Goal: Task Accomplishment & Management: Manage account settings

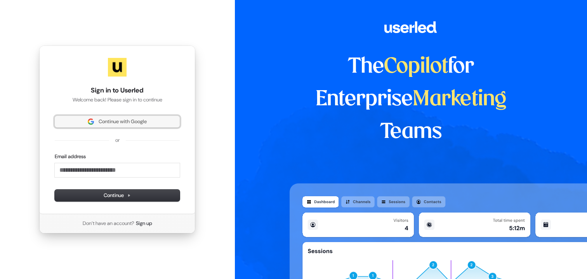
click at [137, 123] on span "Continue with Google" at bounding box center [123, 121] width 48 height 7
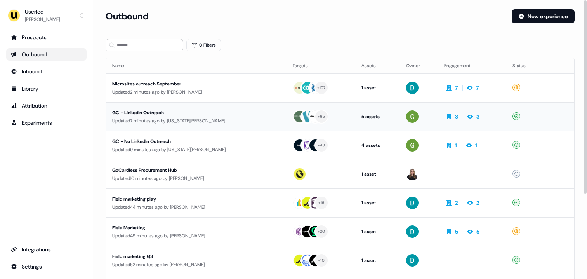
scroll to position [122, 0]
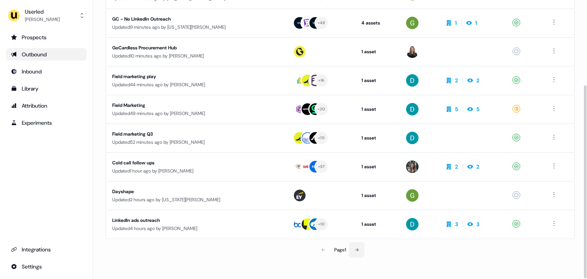
click at [361, 250] on button at bounding box center [357, 250] width 16 height 16
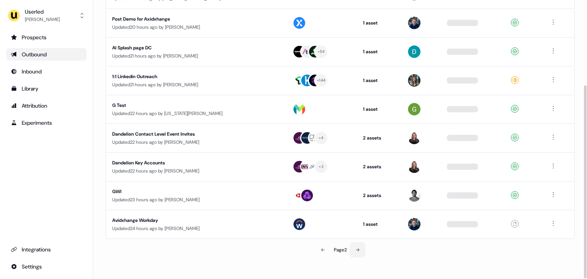
click at [358, 246] on button at bounding box center [358, 250] width 16 height 16
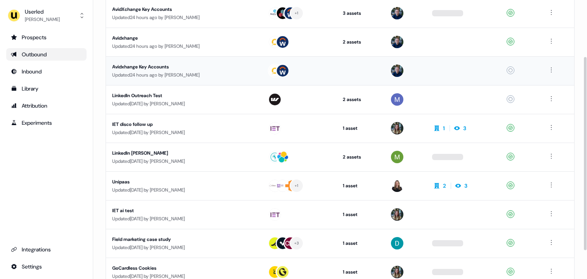
scroll to position [74, 0]
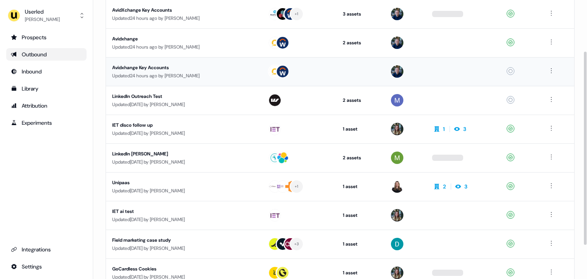
click at [234, 74] on div "Updated 24 hours ago by [PERSON_NAME]" at bounding box center [183, 76] width 143 height 8
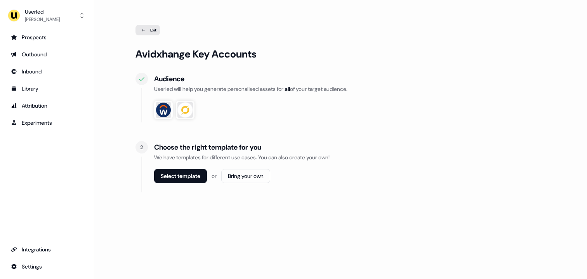
click at [150, 29] on div "Exit" at bounding box center [148, 30] width 24 height 10
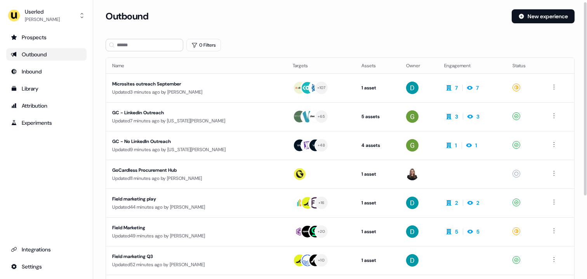
scroll to position [47, 0]
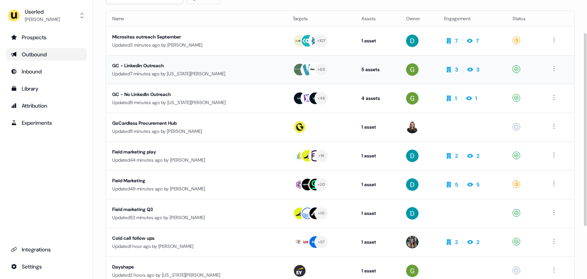
click at [259, 66] on div "GC - Linkedin Outreach Updated 7 minutes ago by Georgia Cohen" at bounding box center [196, 70] width 168 height 16
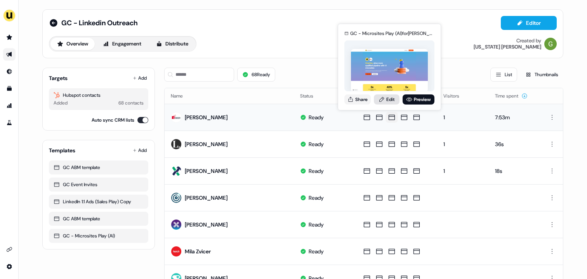
click at [389, 97] on link "Edit" at bounding box center [387, 99] width 26 height 10
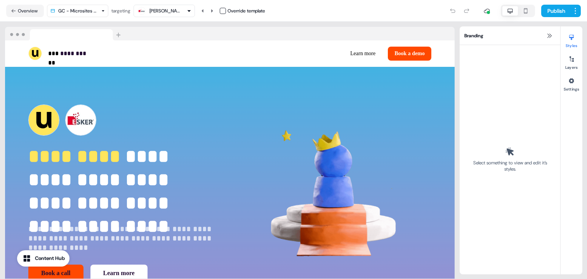
click at [356, 92] on div "**********" at bounding box center [230, 193] width 450 height 253
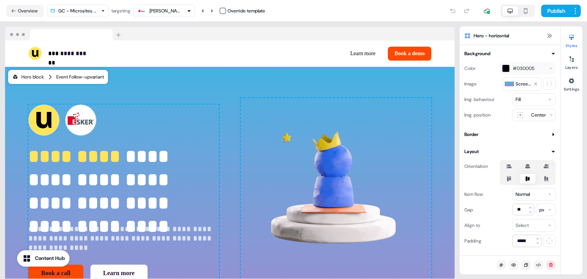
click at [89, 78] on div "Event Follow-up variant" at bounding box center [80, 77] width 48 height 8
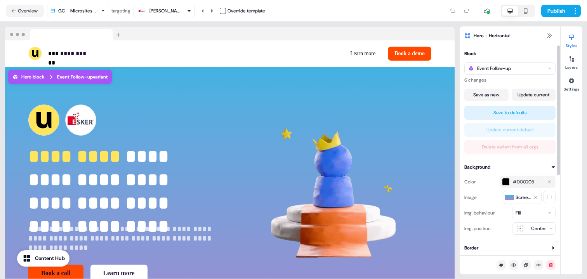
click at [504, 181] on div "button" at bounding box center [506, 182] width 8 height 8
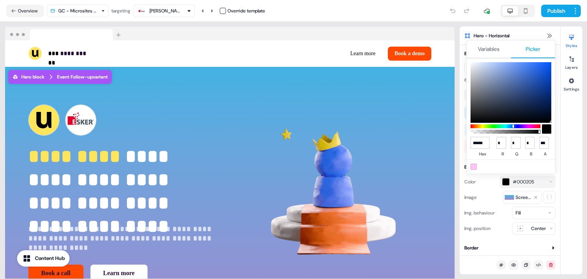
click at [492, 48] on html "For the best experience switch devices to a bigger screen. Go to Userled.io GC …" at bounding box center [293, 139] width 587 height 279
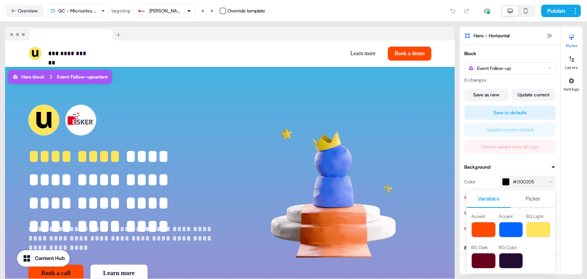
click at [514, 162] on html "For the best experience switch devices to a bigger screen. Go to Userled.io GC …" at bounding box center [293, 139] width 587 height 279
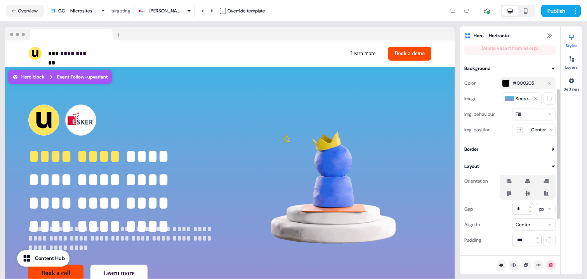
scroll to position [110, 0]
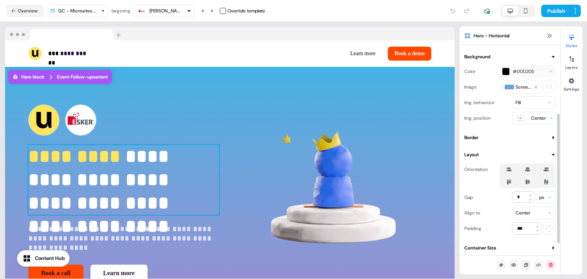
click at [86, 177] on p "**********" at bounding box center [123, 180] width 191 height 70
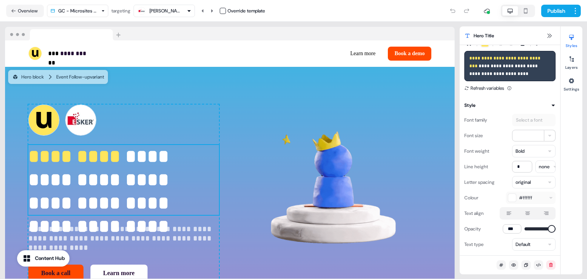
scroll to position [0, 0]
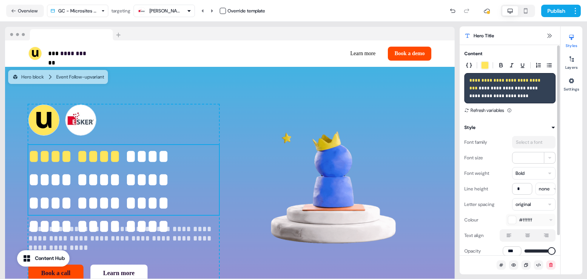
click at [522, 144] on div "Select a font" at bounding box center [529, 142] width 30 height 8
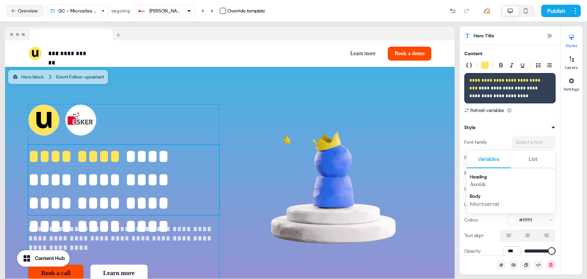
click at [535, 161] on html "For the best experience switch devices to a bigger screen. Go to Userled.io GC …" at bounding box center [293, 139] width 587 height 279
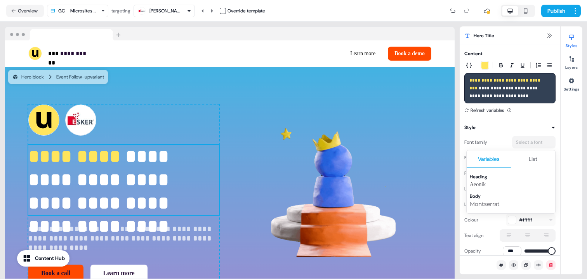
click at [478, 2] on html "For the best experience switch devices to a bigger screen. Go to Userled.io GC …" at bounding box center [293, 139] width 587 height 279
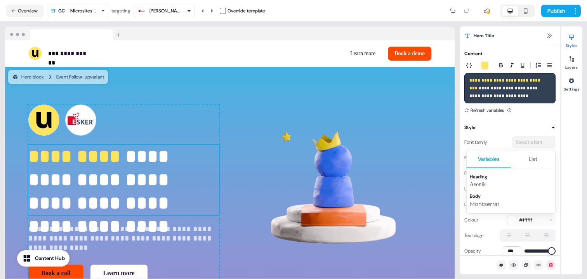
click at [529, 161] on html "For the best experience switch devices to a bigger screen. Go to Userled.io GC …" at bounding box center [293, 139] width 587 height 279
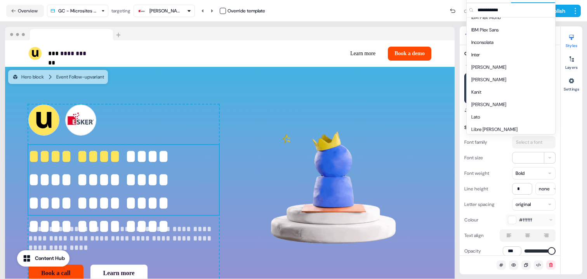
scroll to position [368, 0]
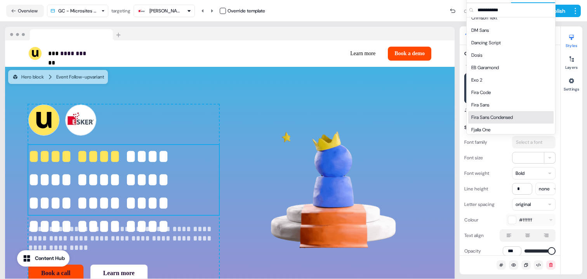
click at [573, 153] on html "For the best experience switch devices to a bigger screen. Go to Userled.io GC …" at bounding box center [293, 139] width 587 height 279
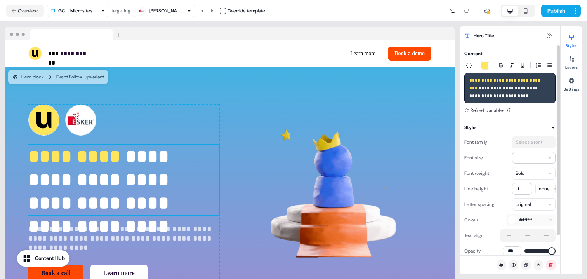
click at [535, 139] on div "Select a font" at bounding box center [529, 142] width 30 height 8
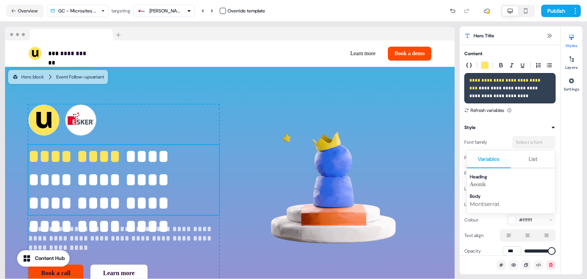
click at [573, 142] on html "For the best experience switch devices to a bigger screen. Go to Userled.io GC …" at bounding box center [293, 139] width 587 height 279
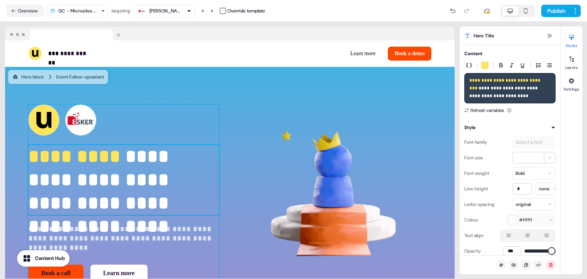
click at [118, 195] on p "**********" at bounding box center [123, 180] width 191 height 70
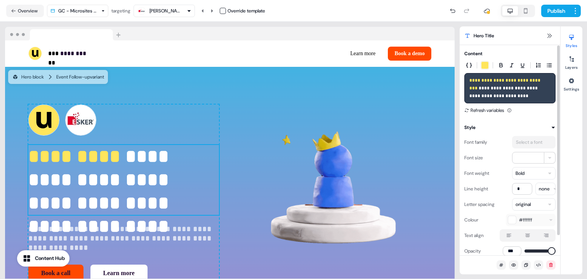
click at [525, 137] on button "Select a font" at bounding box center [533, 142] width 43 height 12
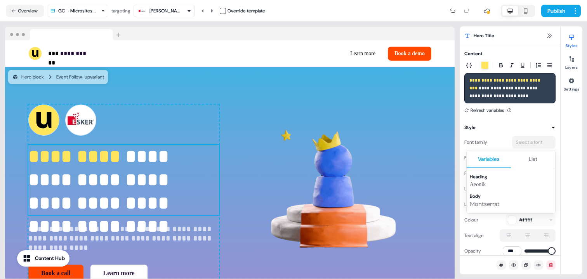
click at [555, 119] on html "For the best experience switch devices to a bigger screen. Go to Userled.io GC …" at bounding box center [293, 139] width 587 height 279
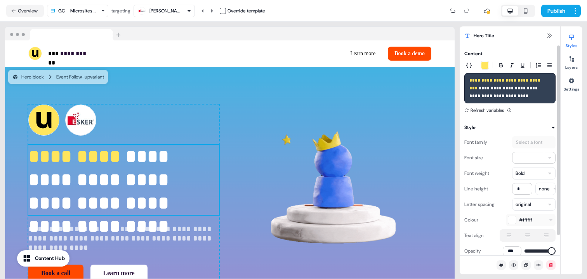
click at [486, 64] on div "button" at bounding box center [485, 65] width 8 height 8
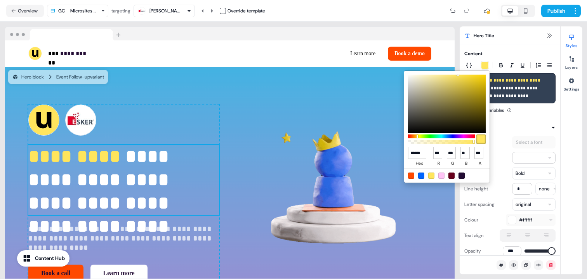
click at [486, 64] on html "For the best experience switch devices to a bigger screen. Go to Userled.io GC …" at bounding box center [293, 139] width 587 height 279
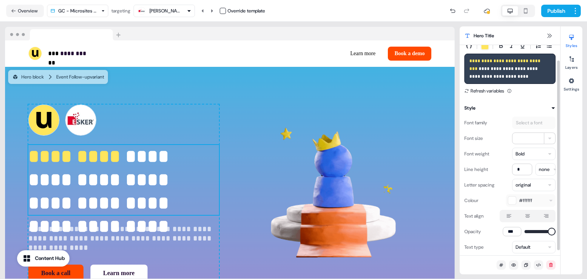
scroll to position [22, 0]
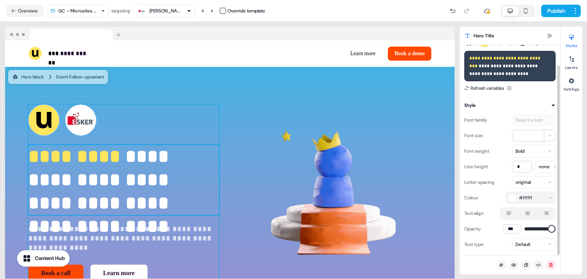
click at [514, 199] on div "button" at bounding box center [512, 198] width 8 height 8
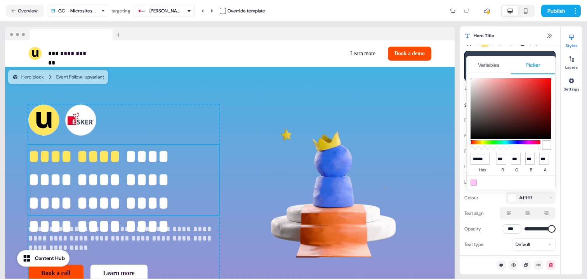
click at [488, 66] on html "For the best experience switch devices to a bigger screen. Go to Userled.io GC …" at bounding box center [293, 139] width 587 height 279
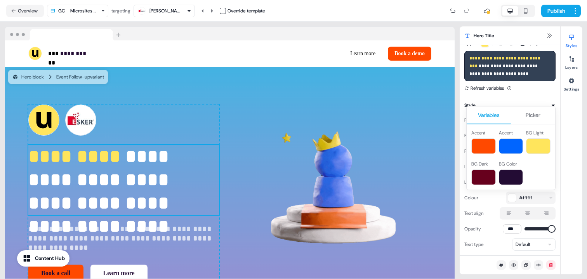
click at [553, 96] on html "For the best experience switch devices to a bigger screen. Go to Userled.io GC …" at bounding box center [293, 139] width 587 height 279
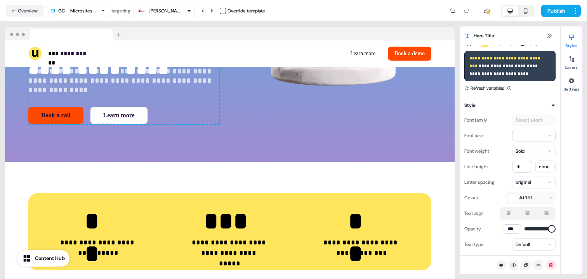
scroll to position [188, 0]
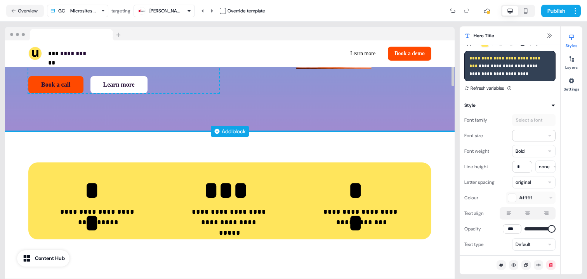
click at [234, 128] on div "Add block" at bounding box center [234, 131] width 24 height 8
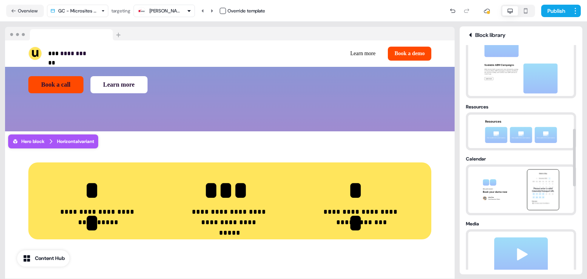
scroll to position [304, 0]
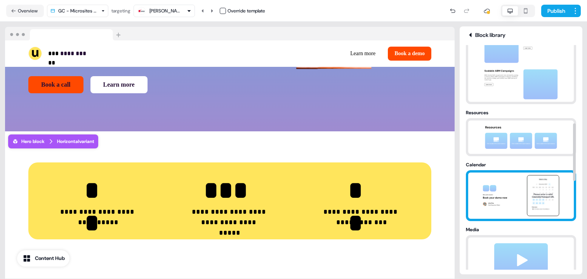
click at [516, 198] on img at bounding box center [521, 195] width 82 height 46
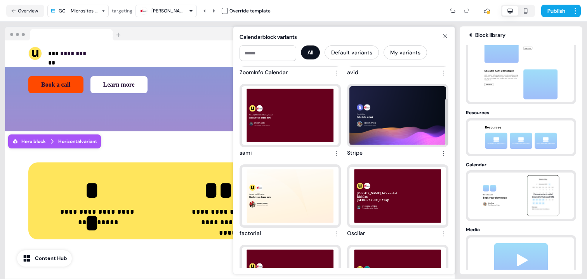
scroll to position [0, 0]
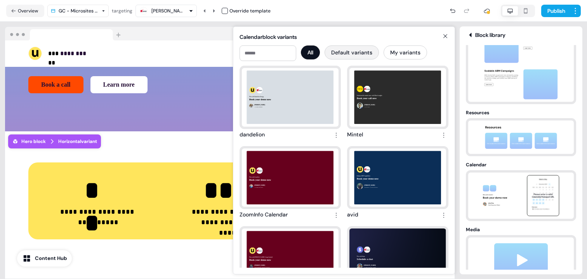
click at [364, 52] on button "Default variants" at bounding box center [352, 52] width 54 height 14
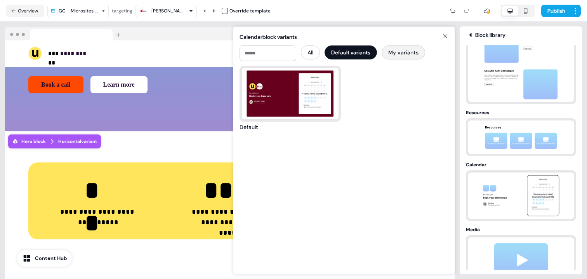
click at [406, 47] on button "My variants" at bounding box center [403, 52] width 43 height 14
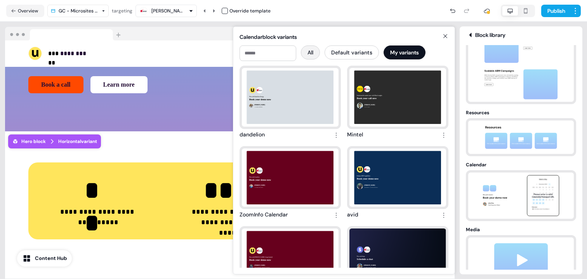
click at [314, 54] on button "All" at bounding box center [310, 52] width 19 height 14
click at [403, 48] on button "My variants" at bounding box center [405, 52] width 43 height 14
click at [313, 51] on button "All" at bounding box center [310, 52] width 19 height 14
click at [473, 35] on icon at bounding box center [470, 35] width 9 height 6
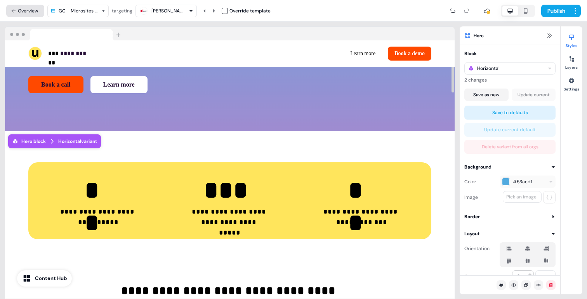
click at [30, 7] on button "Overview" at bounding box center [25, 11] width 38 height 12
